Goal: Task Accomplishment & Management: Use online tool/utility

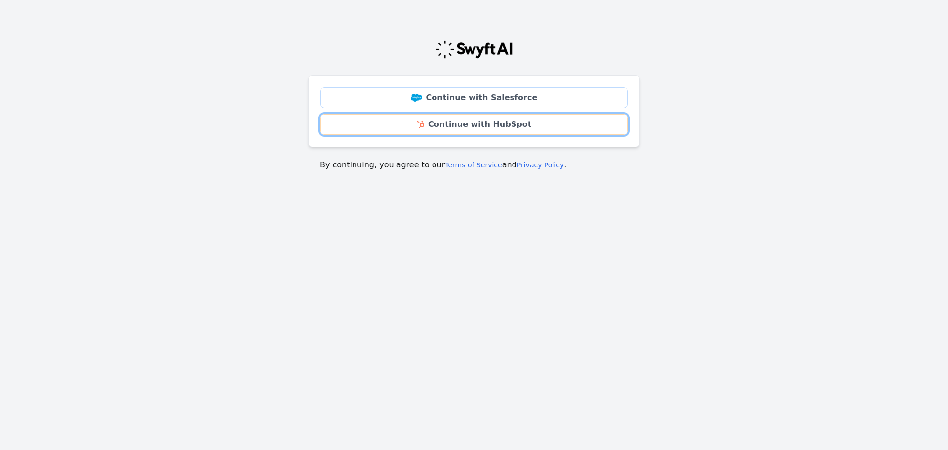
click at [449, 125] on link "Continue with HubSpot" at bounding box center [473, 124] width 307 height 21
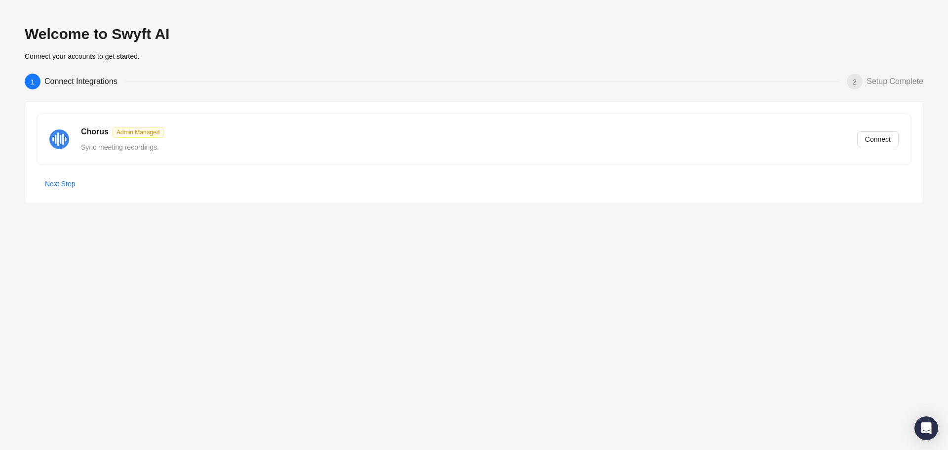
click at [311, 279] on div "Welcome to Swyft AI Connect your accounts to get started. 1 Connect Integration…" at bounding box center [474, 225] width 948 height 450
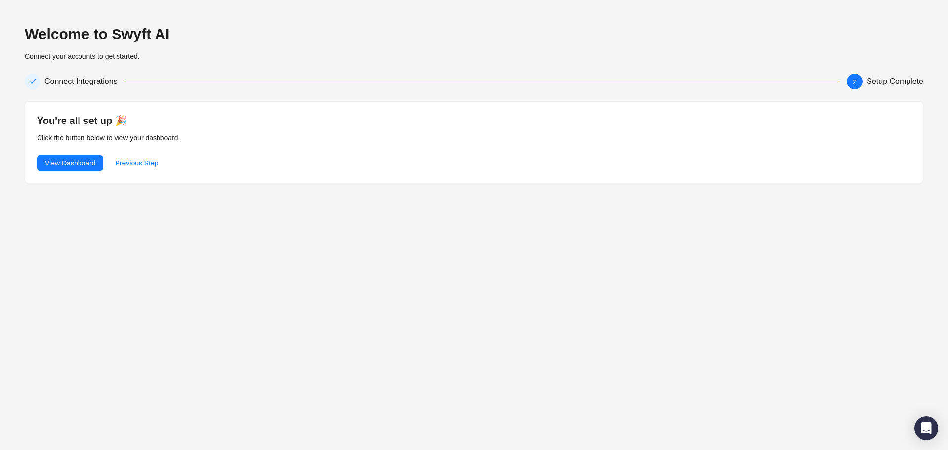
click at [93, 164] on span "View Dashboard" at bounding box center [70, 162] width 50 height 11
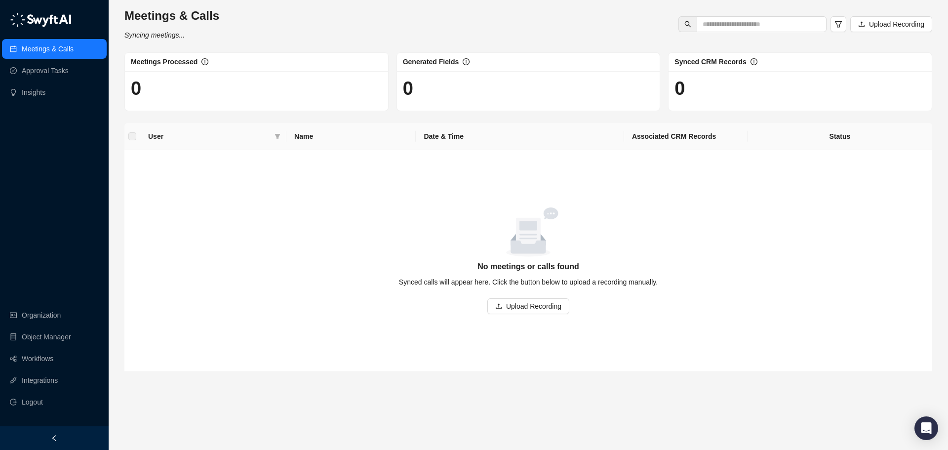
click at [52, 73] on link "Approval Tasks" at bounding box center [45, 71] width 47 height 20
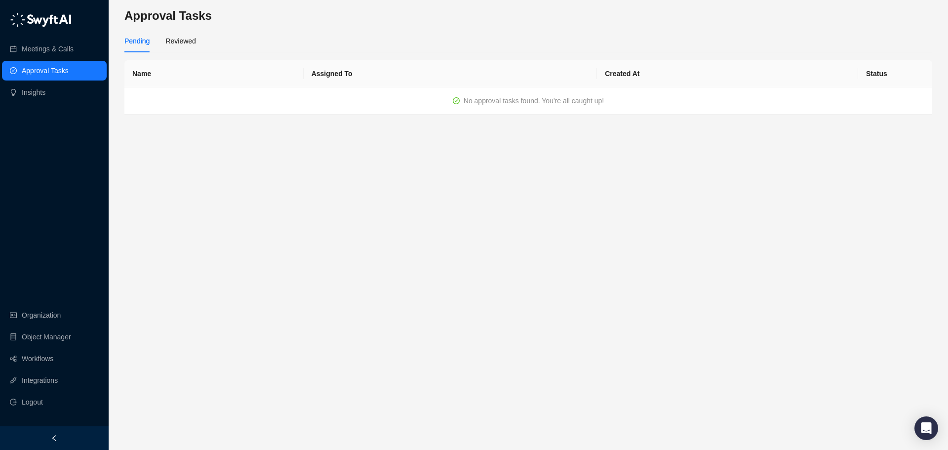
click at [55, 48] on link "Meetings & Calls" at bounding box center [48, 49] width 52 height 20
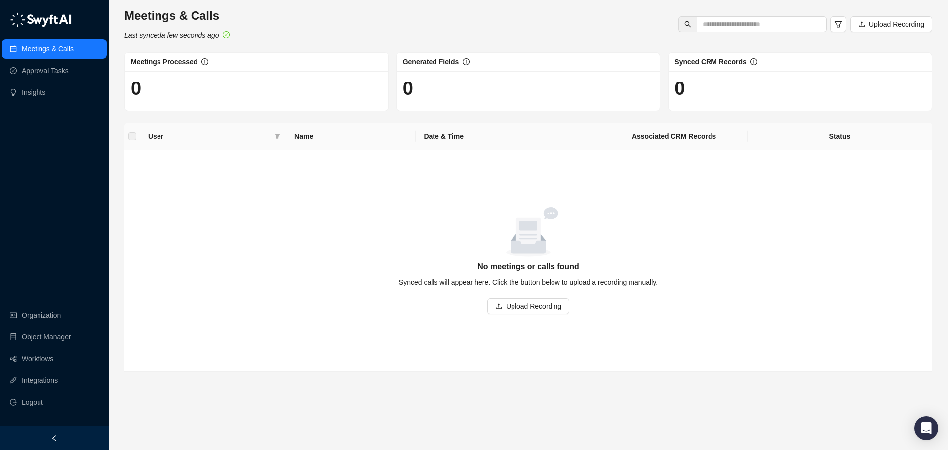
click at [45, 91] on link "Insights" at bounding box center [34, 92] width 24 height 20
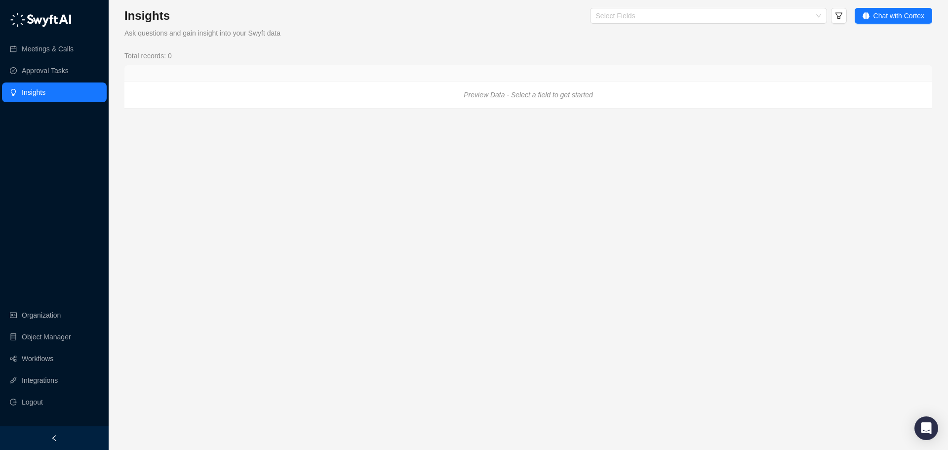
click at [48, 358] on link "Workflows" at bounding box center [38, 358] width 32 height 20
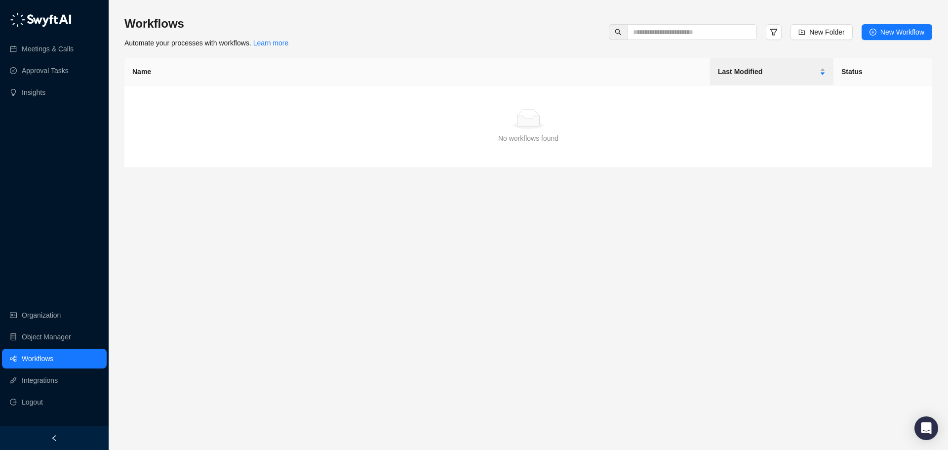
click at [885, 32] on span "New Workflow" at bounding box center [902, 32] width 44 height 11
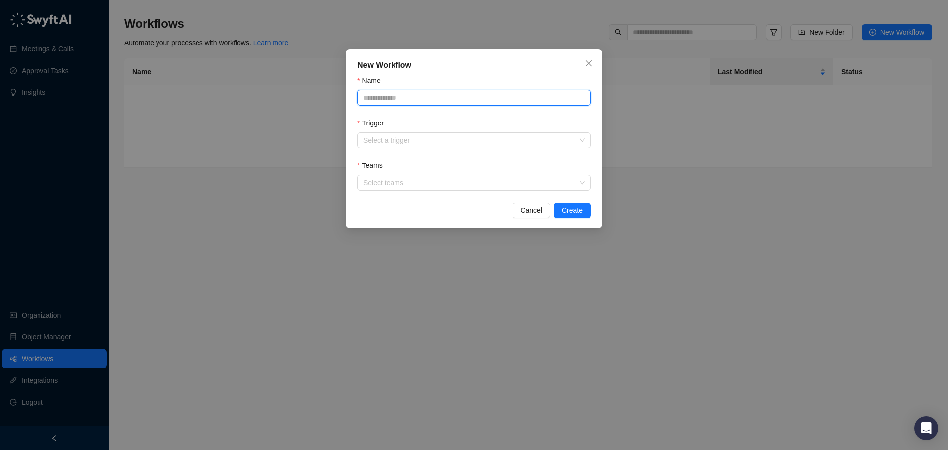
click at [449, 100] on input "Name" at bounding box center [473, 98] width 233 height 16
type input "**********"
click at [459, 141] on input "Trigger" at bounding box center [470, 140] width 215 height 15
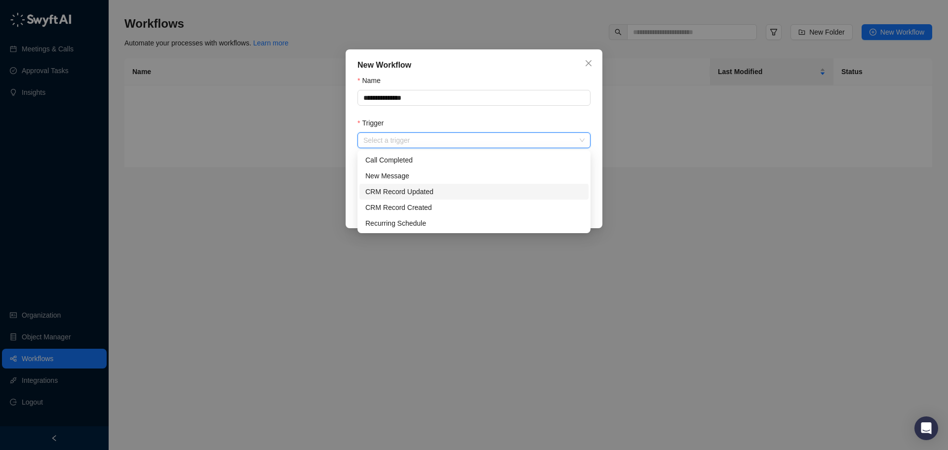
click at [429, 190] on div "CRM Record Updated" at bounding box center [473, 191] width 217 height 11
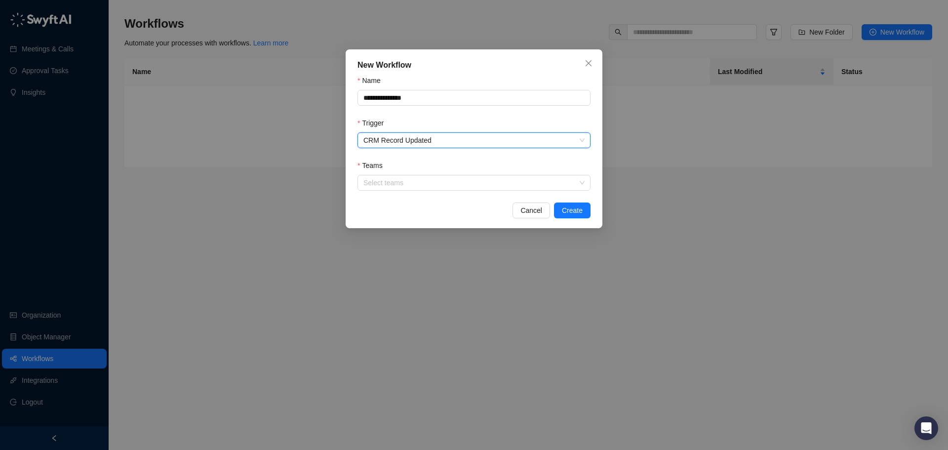
click at [425, 183] on div at bounding box center [468, 182] width 219 height 7
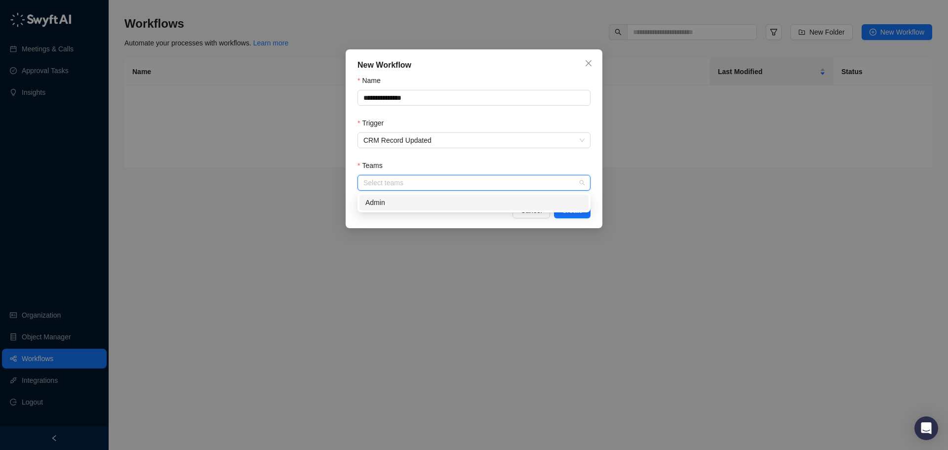
click at [410, 204] on div "Admin" at bounding box center [473, 202] width 217 height 11
click at [433, 161] on div "Teams" at bounding box center [473, 167] width 233 height 15
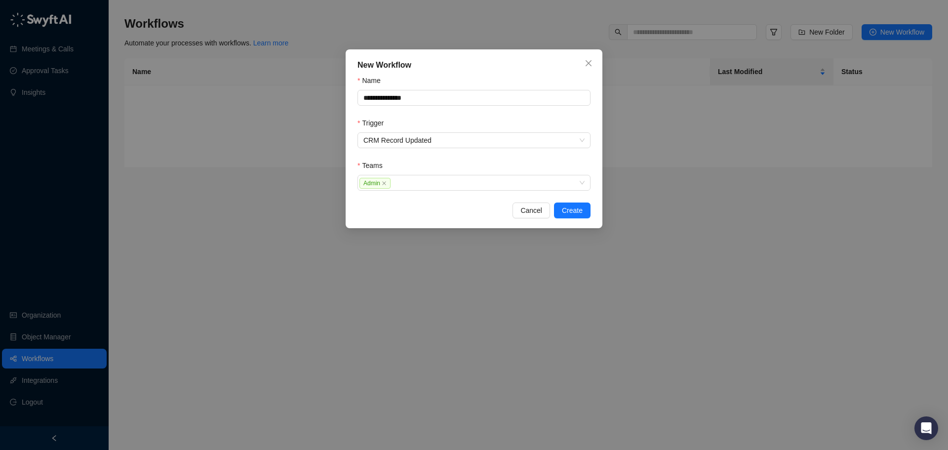
click at [585, 63] on icon "close" at bounding box center [588, 63] width 8 height 8
